Goal: Consume media (video, audio)

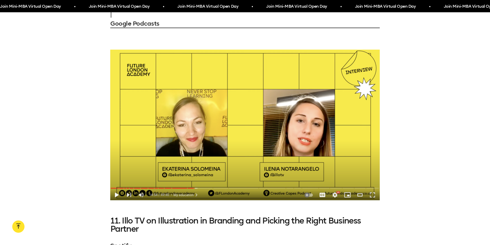
scroll to position [2051, 0]
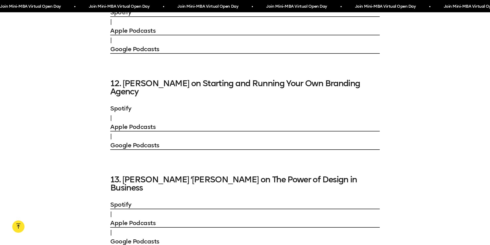
click at [119, 104] on link "Spotify" at bounding box center [245, 108] width 270 height 9
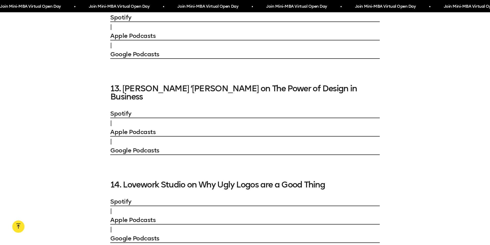
scroll to position [2158, 0]
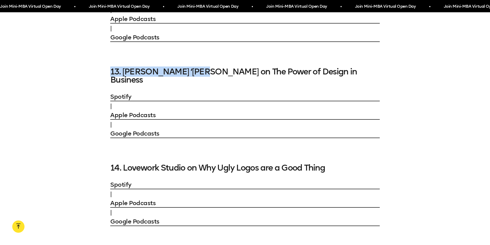
drag, startPoint x: 181, startPoint y: 45, endPoint x: 110, endPoint y: 43, distance: 70.2
click at [110, 67] on h4 "13. [PERSON_NAME] ‘[PERSON_NAME] on The Power of Design in Business" at bounding box center [245, 75] width 270 height 16
copy h4 "13. [PERSON_NAME] ‘[PERSON_NAME]"
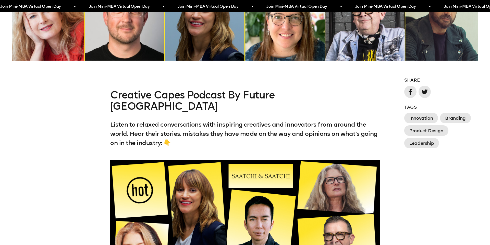
scroll to position [4351, 0]
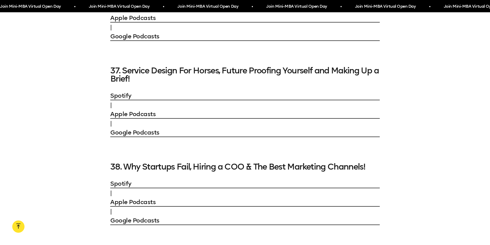
click at [164, 162] on h4 "38. Why Startups Fail, Hiring a COO & The Best Marketing Channels!" at bounding box center [245, 166] width 270 height 8
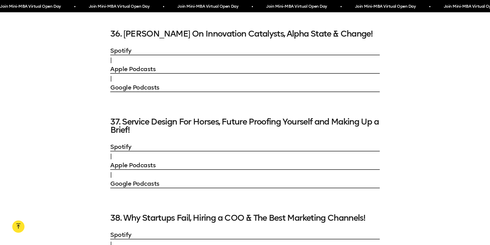
scroll to position [4292, 0]
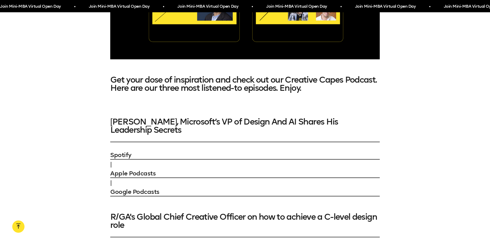
scroll to position [1229, 0]
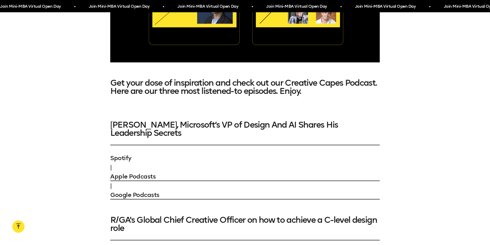
click at [124, 154] on link "Spotify" at bounding box center [245, 157] width 270 height 9
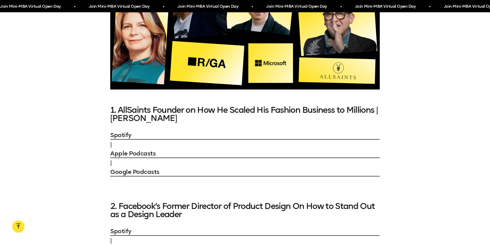
scroll to position [570, 0]
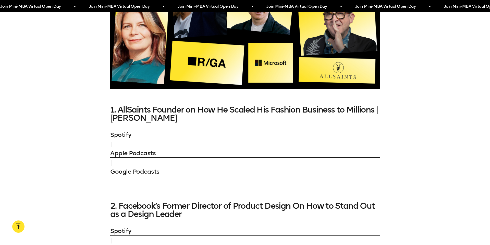
click at [124, 130] on link "Spotify" at bounding box center [245, 134] width 270 height 9
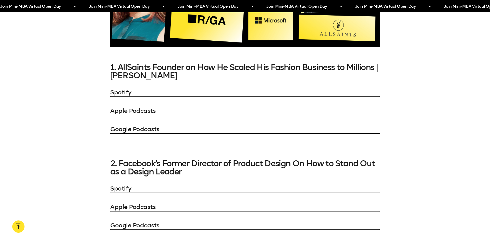
scroll to position [612, 0]
